Goal: Find specific page/section: Find specific page/section

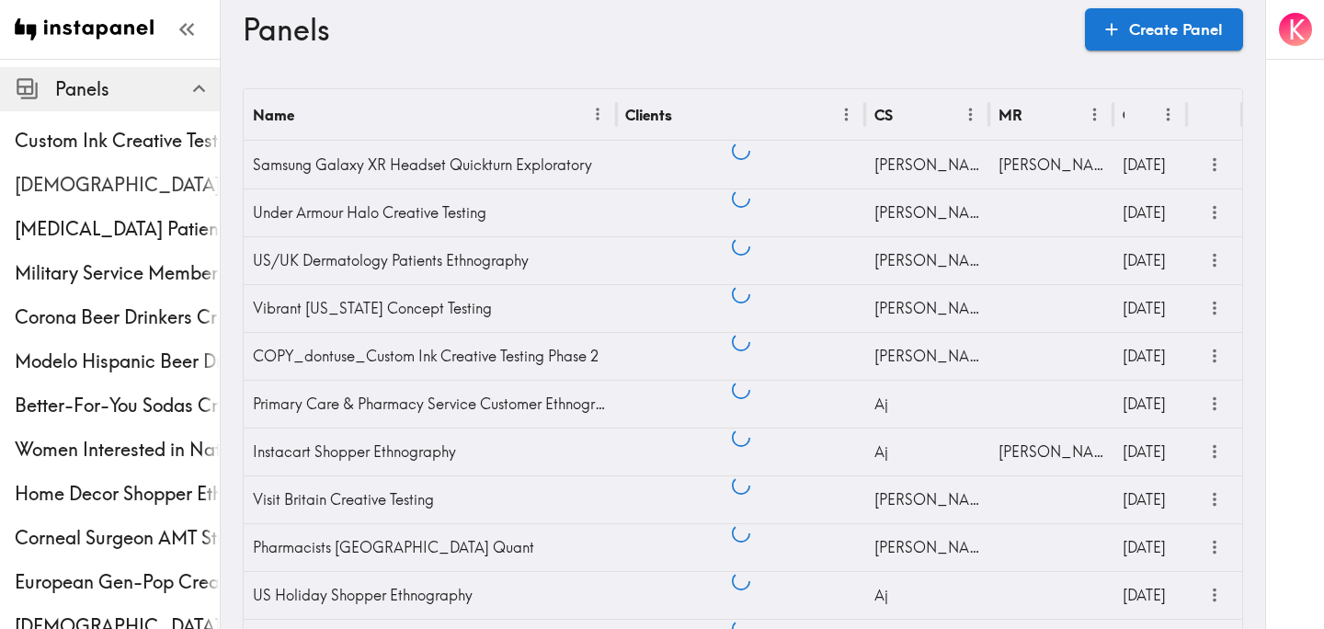
click at [102, 161] on div "[DEMOGRAPHIC_DATA] [MEDICAL_DATA] Screening Ethnography" at bounding box center [110, 185] width 220 height 48
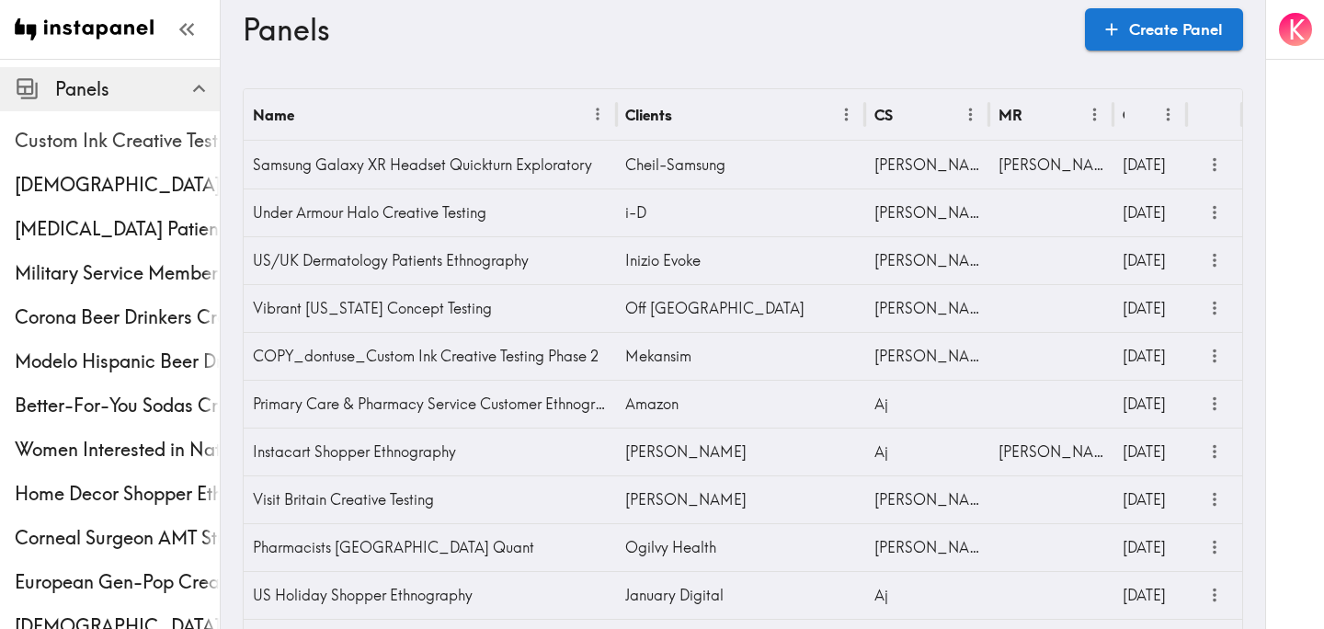
click at [77, 144] on span "Custom Ink Creative Testing Phase 2" at bounding box center [117, 141] width 205 height 26
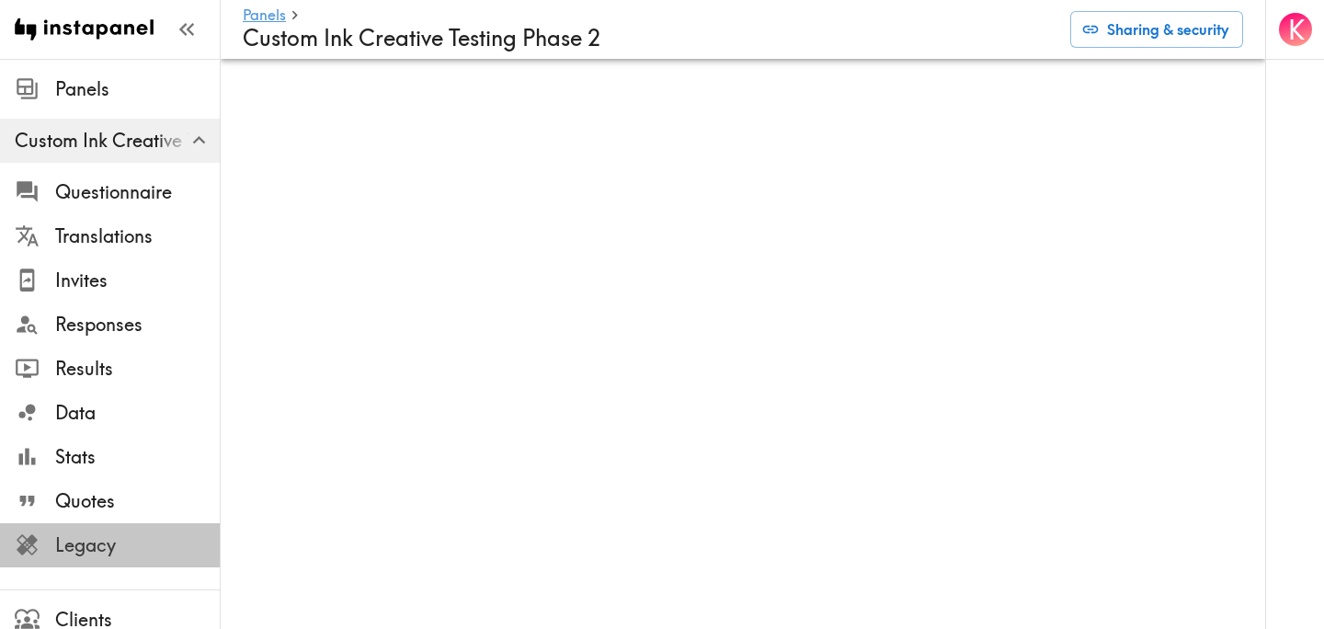
click at [111, 552] on span "Legacy" at bounding box center [137, 545] width 165 height 26
